Goal: Task Accomplishment & Management: Manage account settings

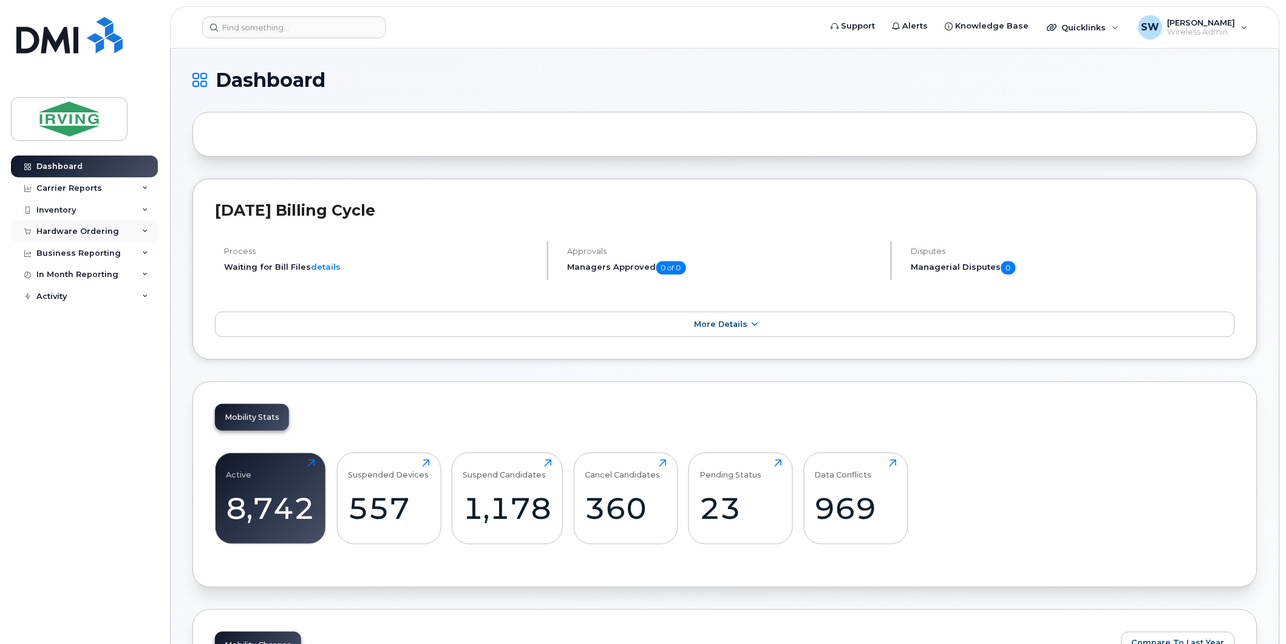
click at [87, 229] on div "Hardware Ordering" at bounding box center [77, 232] width 83 height 10
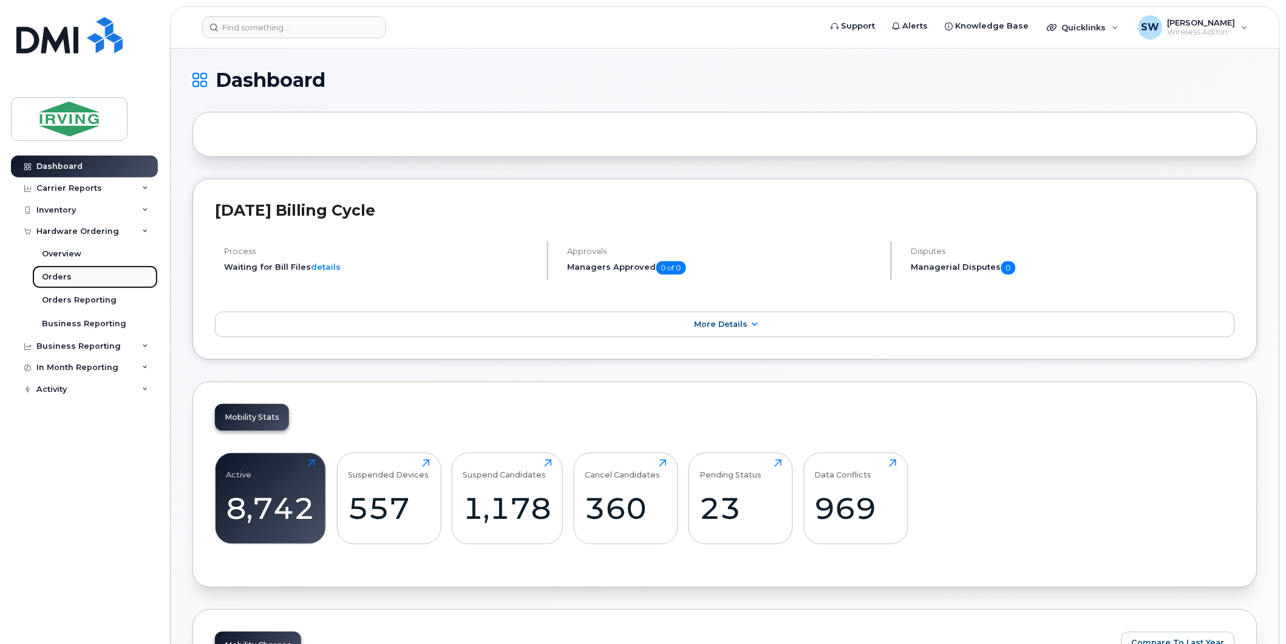
click at [59, 276] on div "Orders" at bounding box center [57, 276] width 30 height 11
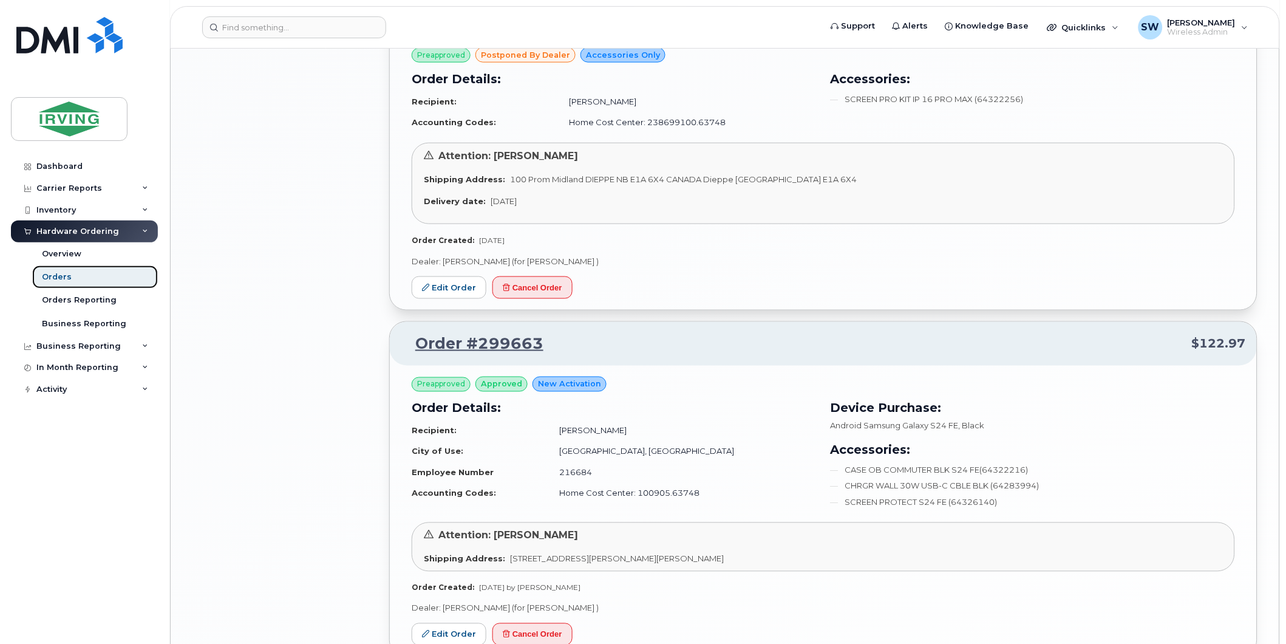
scroll to position [1957, 0]
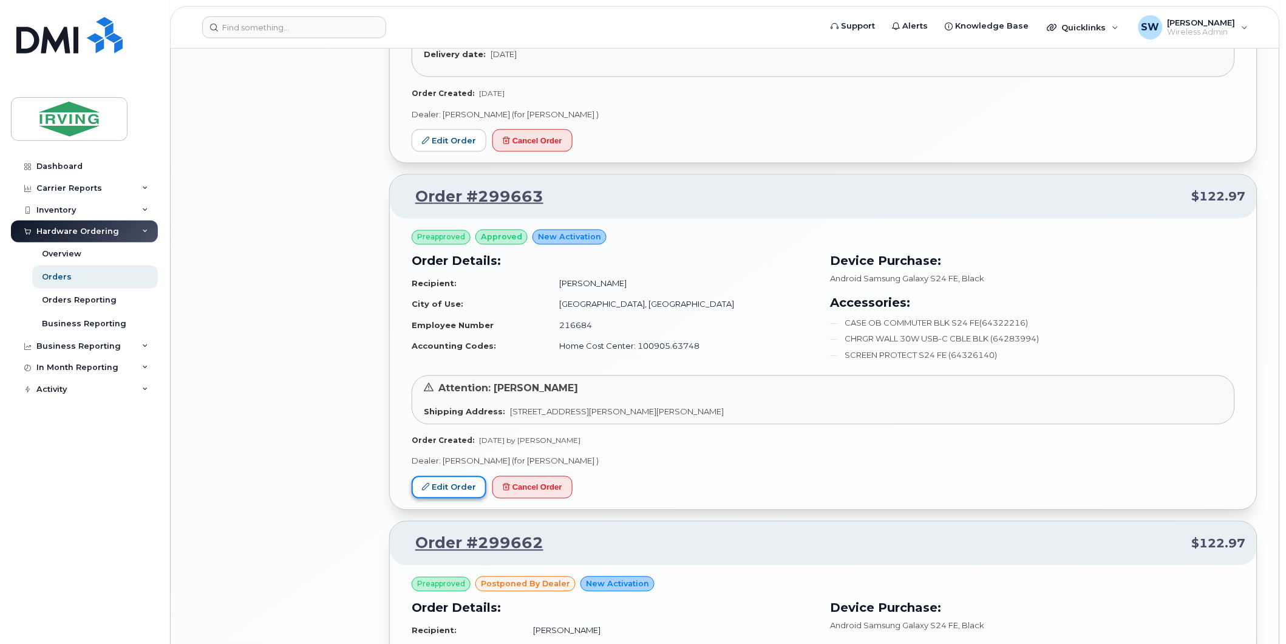
click at [471, 487] on link "Edit Order" at bounding box center [449, 487] width 75 height 22
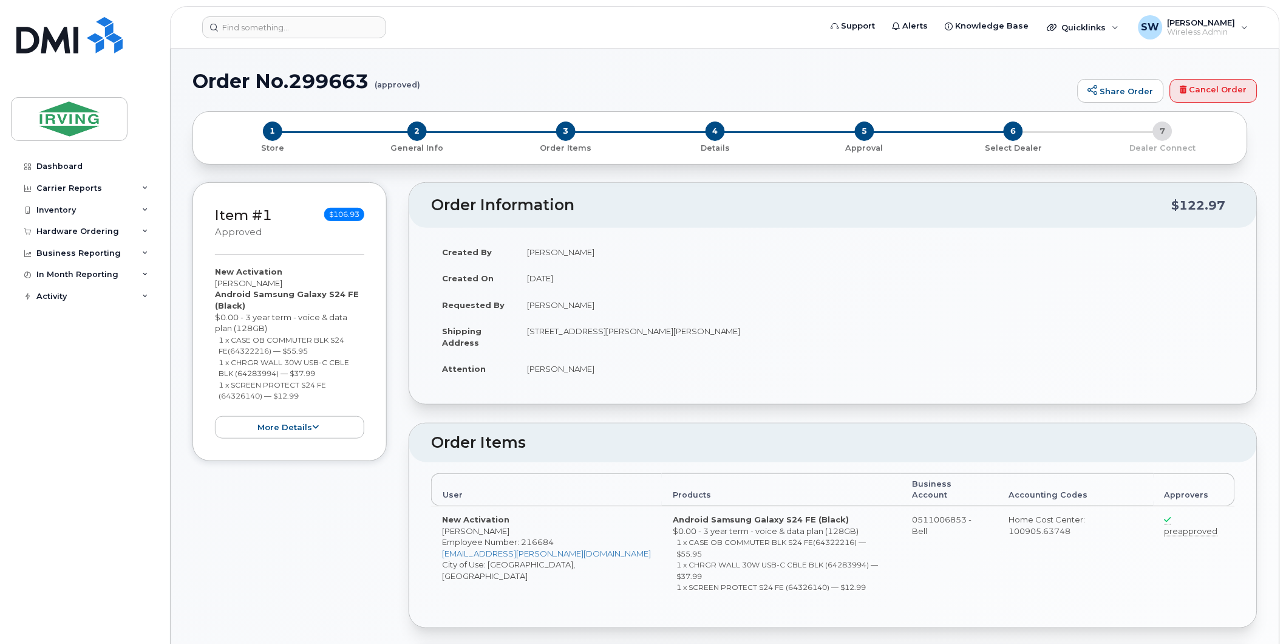
radio input "true"
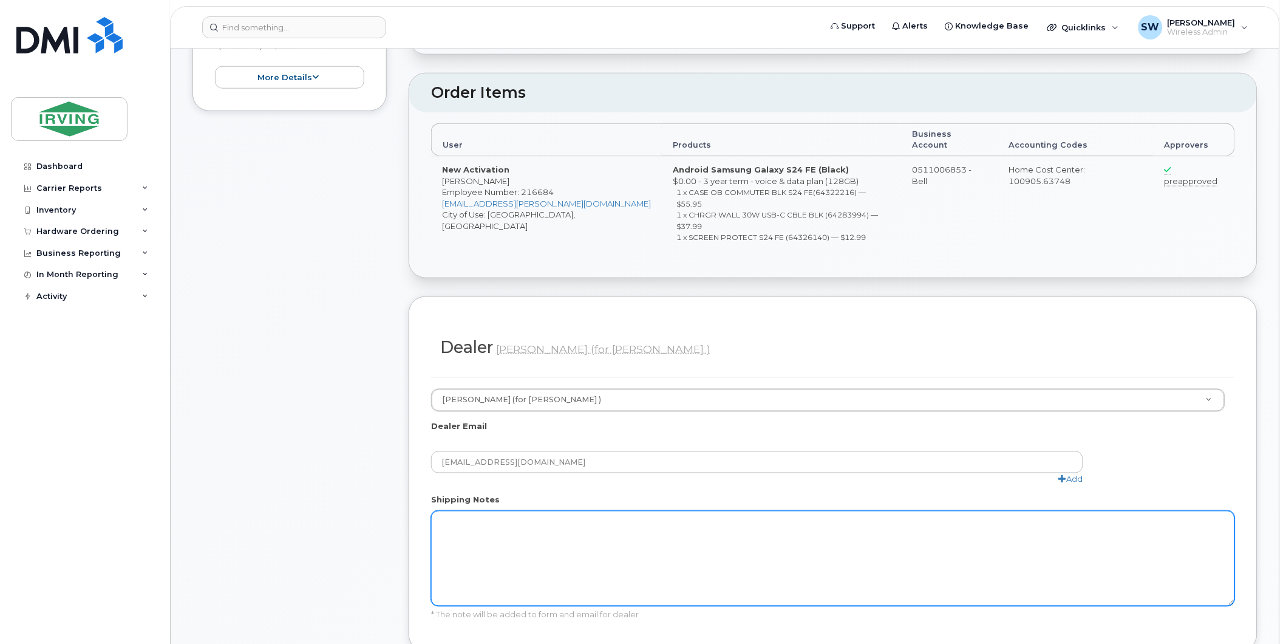
scroll to position [607, 0]
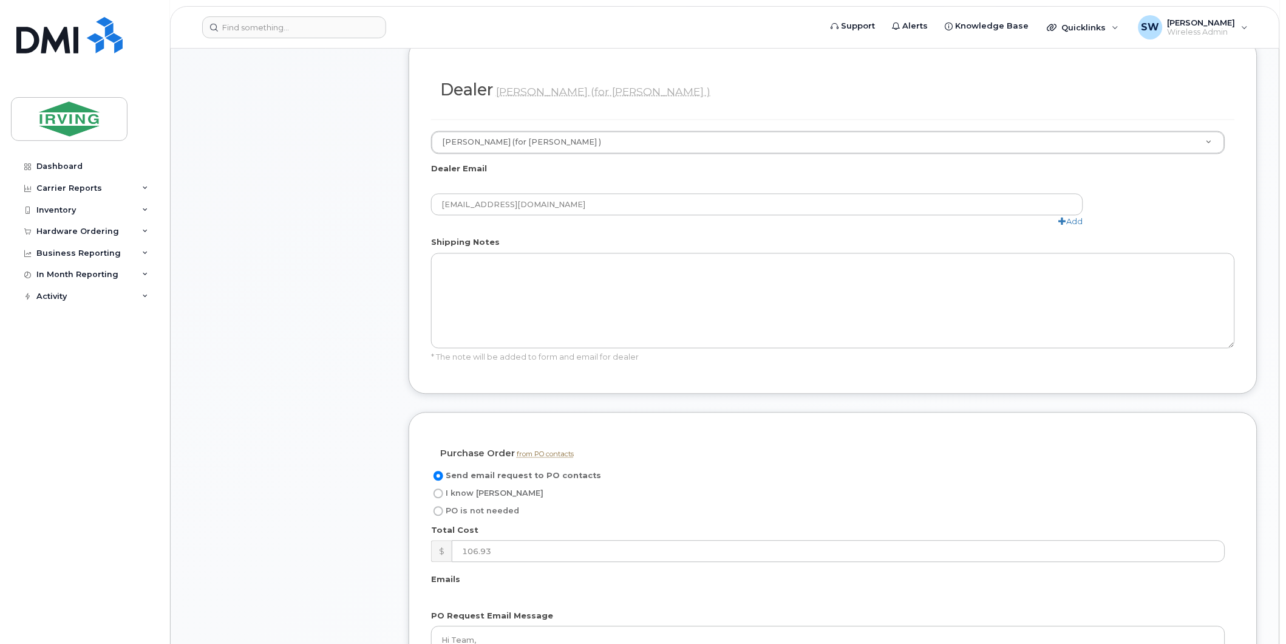
click at [439, 489] on input "I know PO" at bounding box center [439, 494] width 10 height 10
radio input "true"
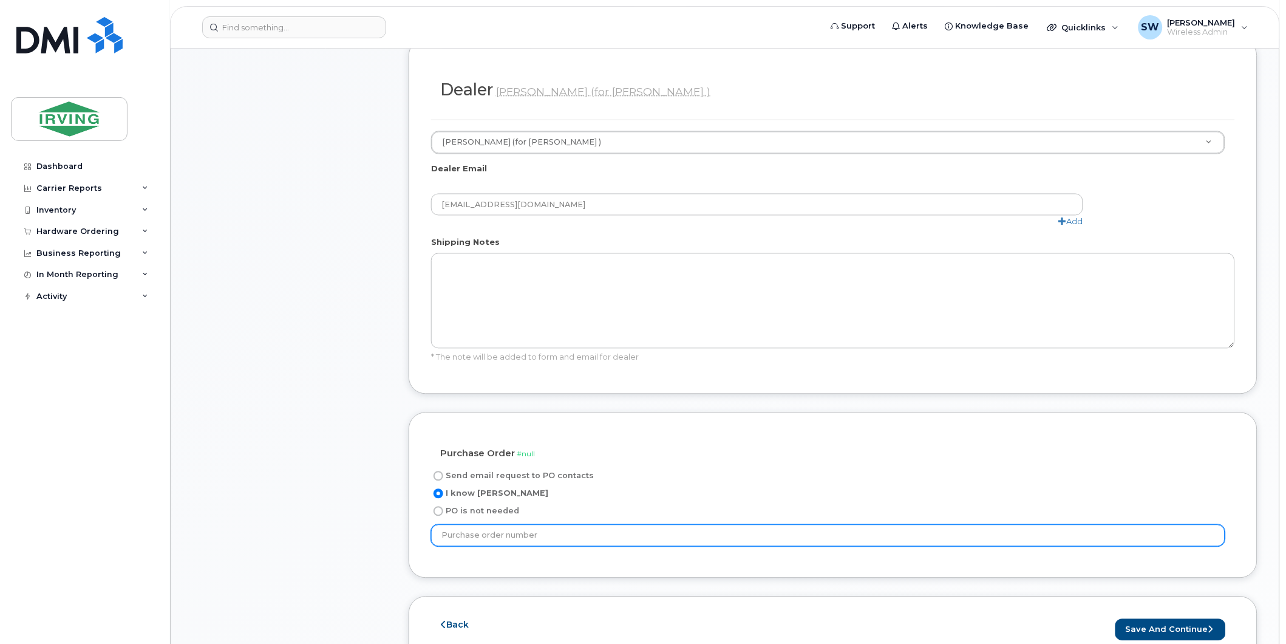
click at [533, 525] on input "text" at bounding box center [828, 536] width 794 height 22
type input "184686"
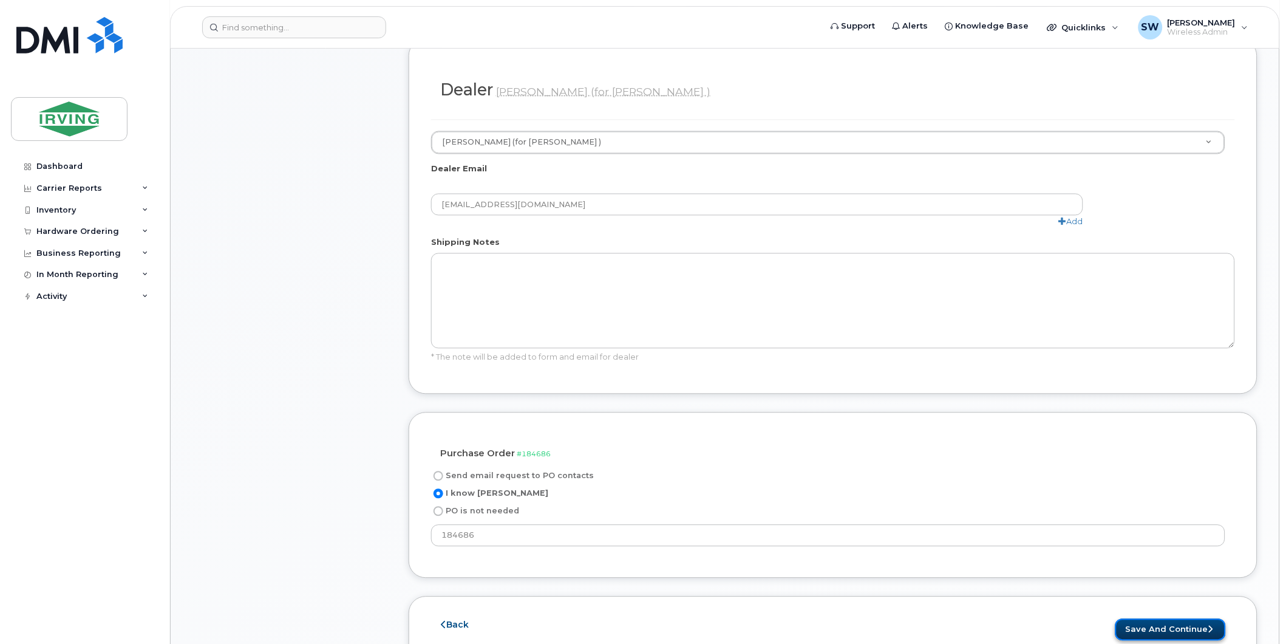
click at [1188, 619] on button "Save and Continue" at bounding box center [1171, 630] width 111 height 22
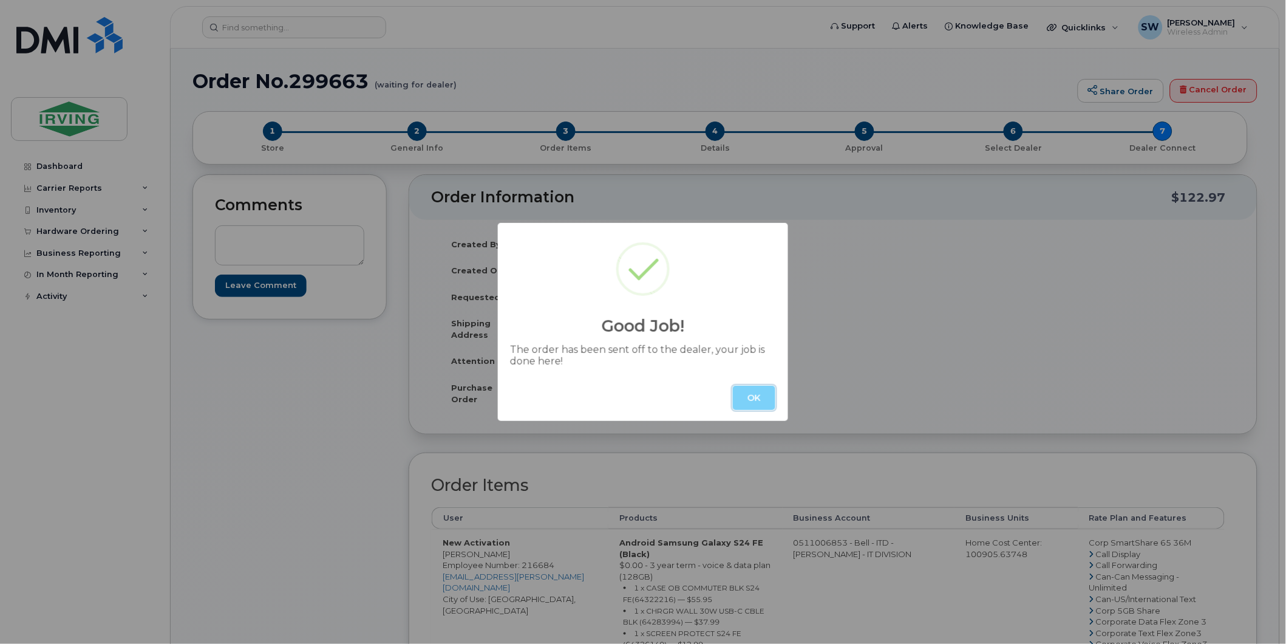
drag, startPoint x: 745, startPoint y: 405, endPoint x: 671, endPoint y: 313, distance: 117.9
click at [745, 405] on button "OK" at bounding box center [754, 398] width 43 height 24
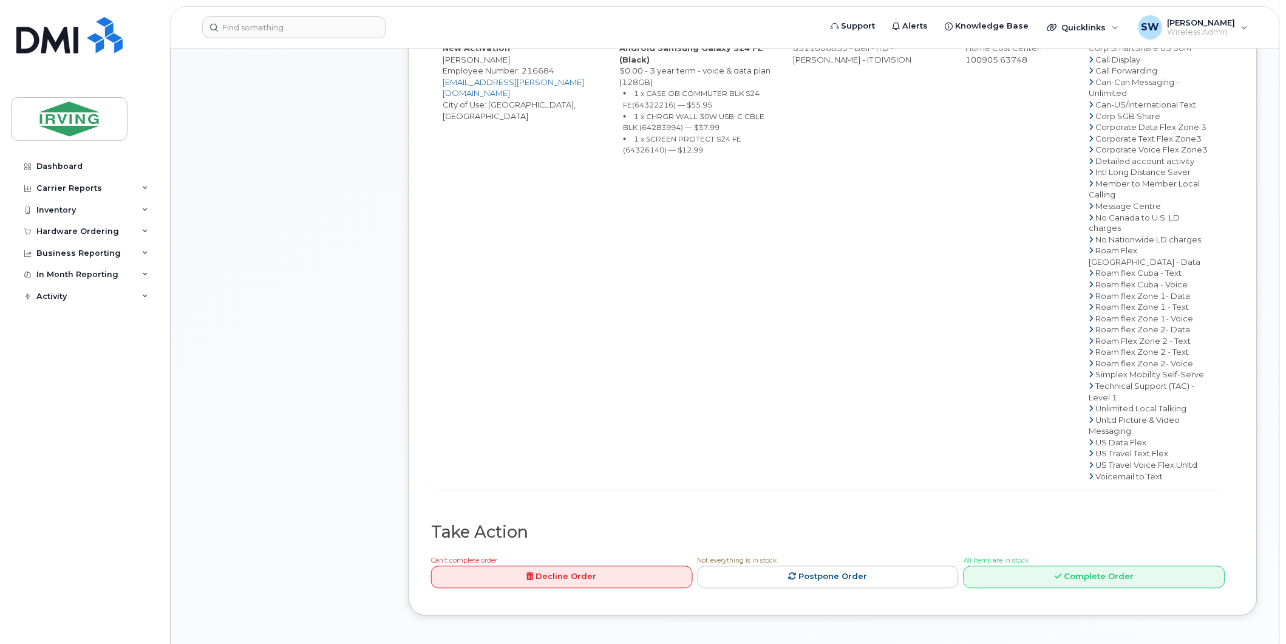
scroll to position [742, 0]
